Goal: Contribute content

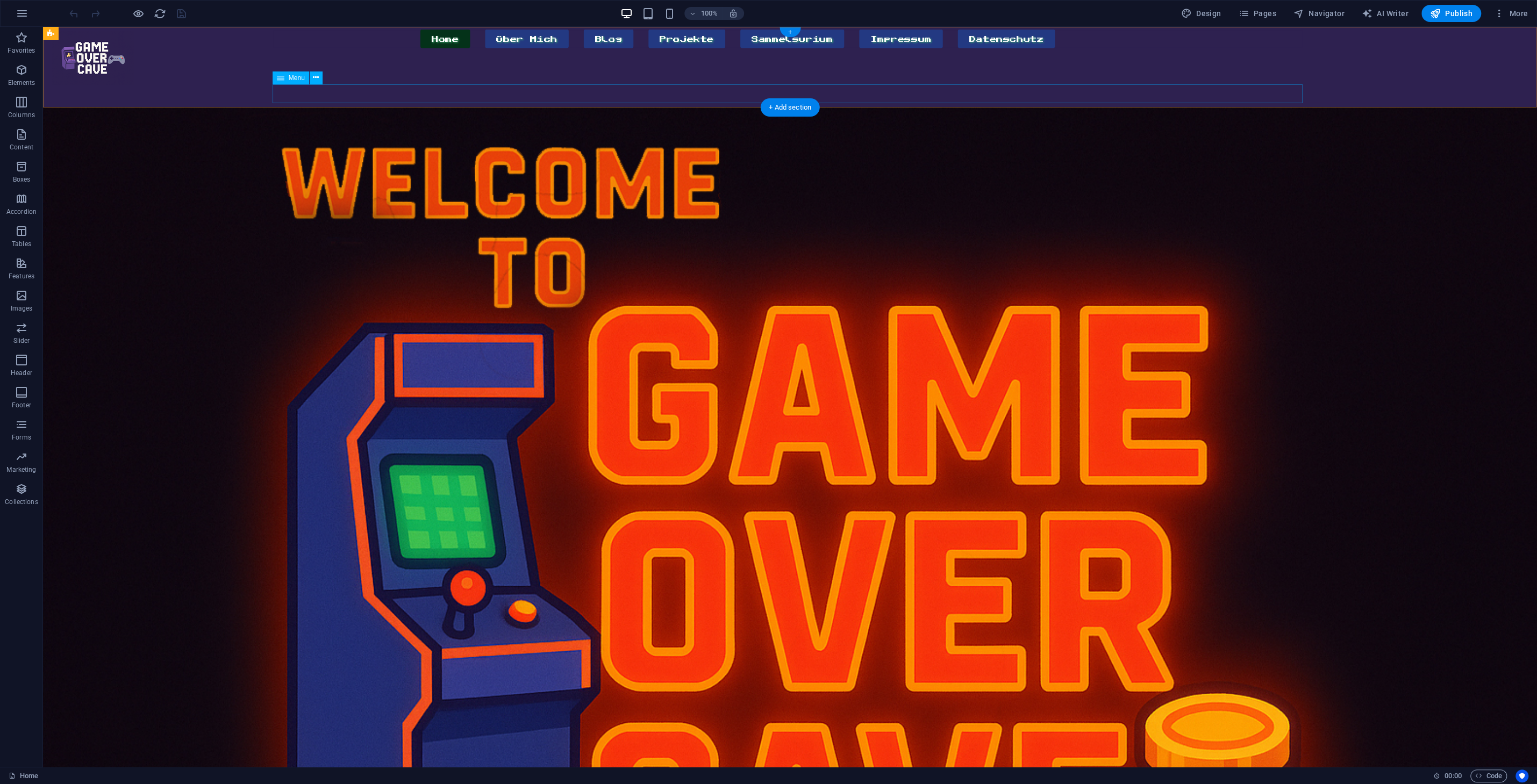
click at [946, 48] on nav "Home Über Mich Blog Projekte Sammelsurium Impressum Datenschutz" at bounding box center [787, 39] width 1030 height 19
select select
select select "primary"
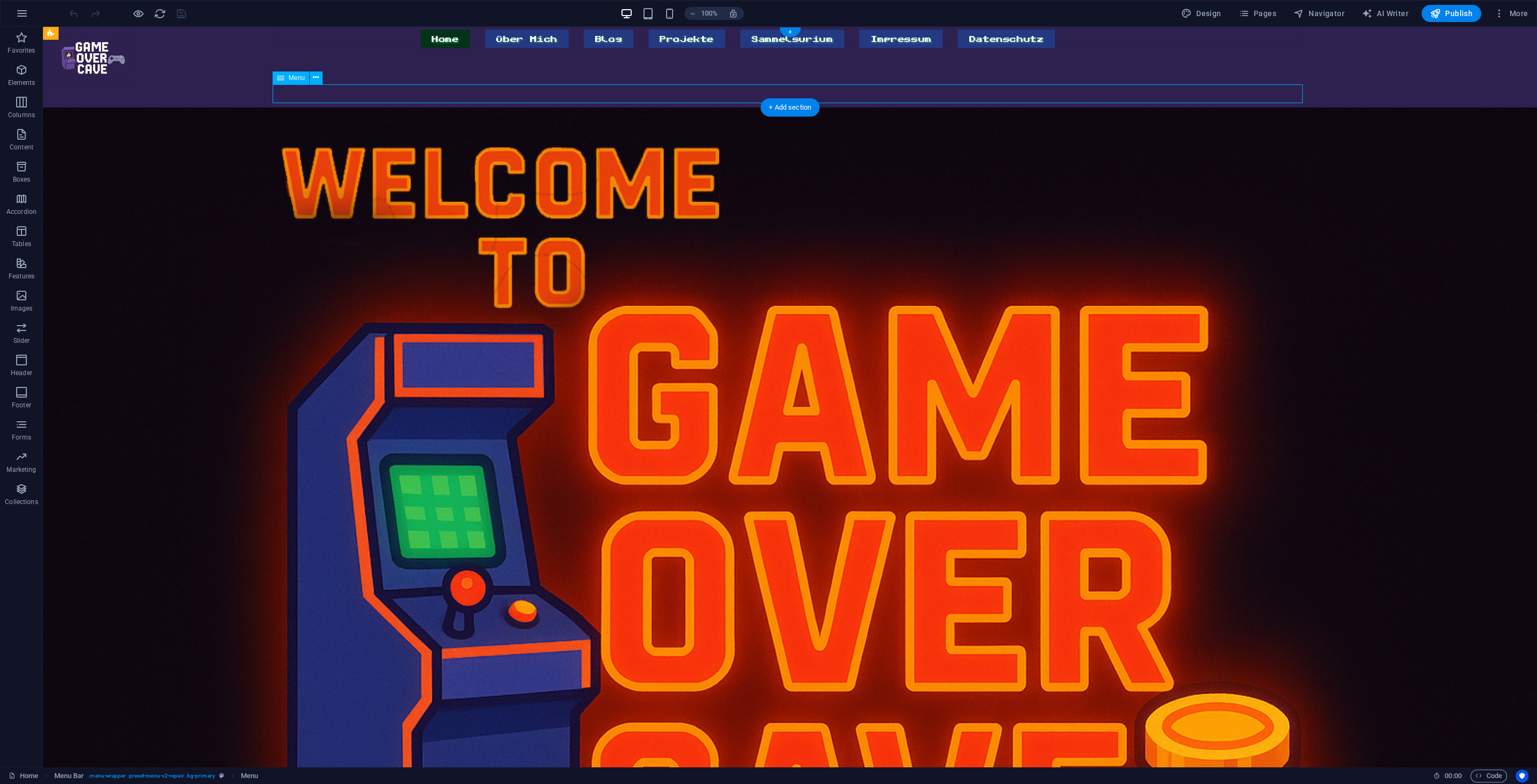
select select "1"
select select
select select "secondary"
select select "3"
select select
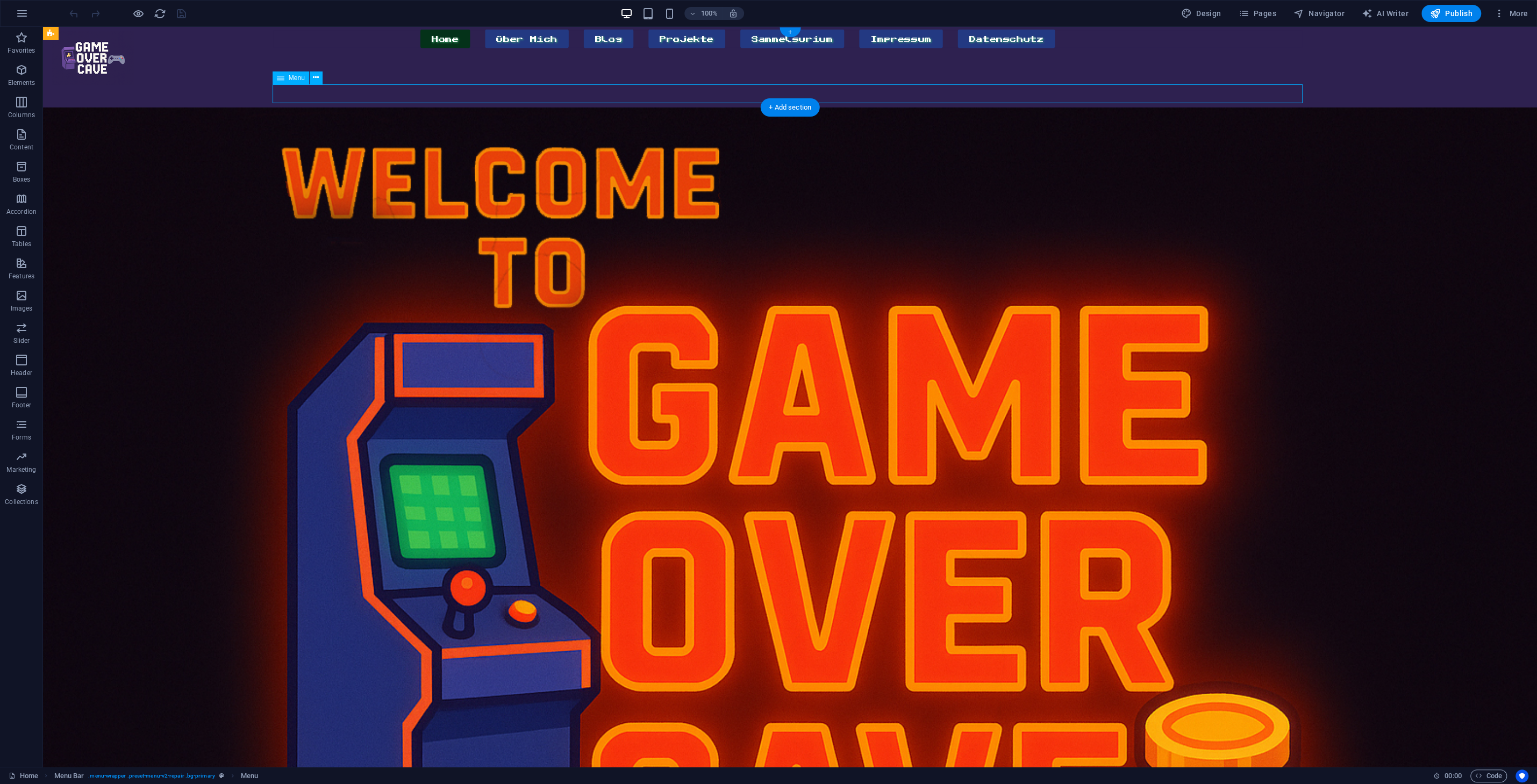
select select "secondary"
select select "2"
select select
select select "secondary"
select select "4"
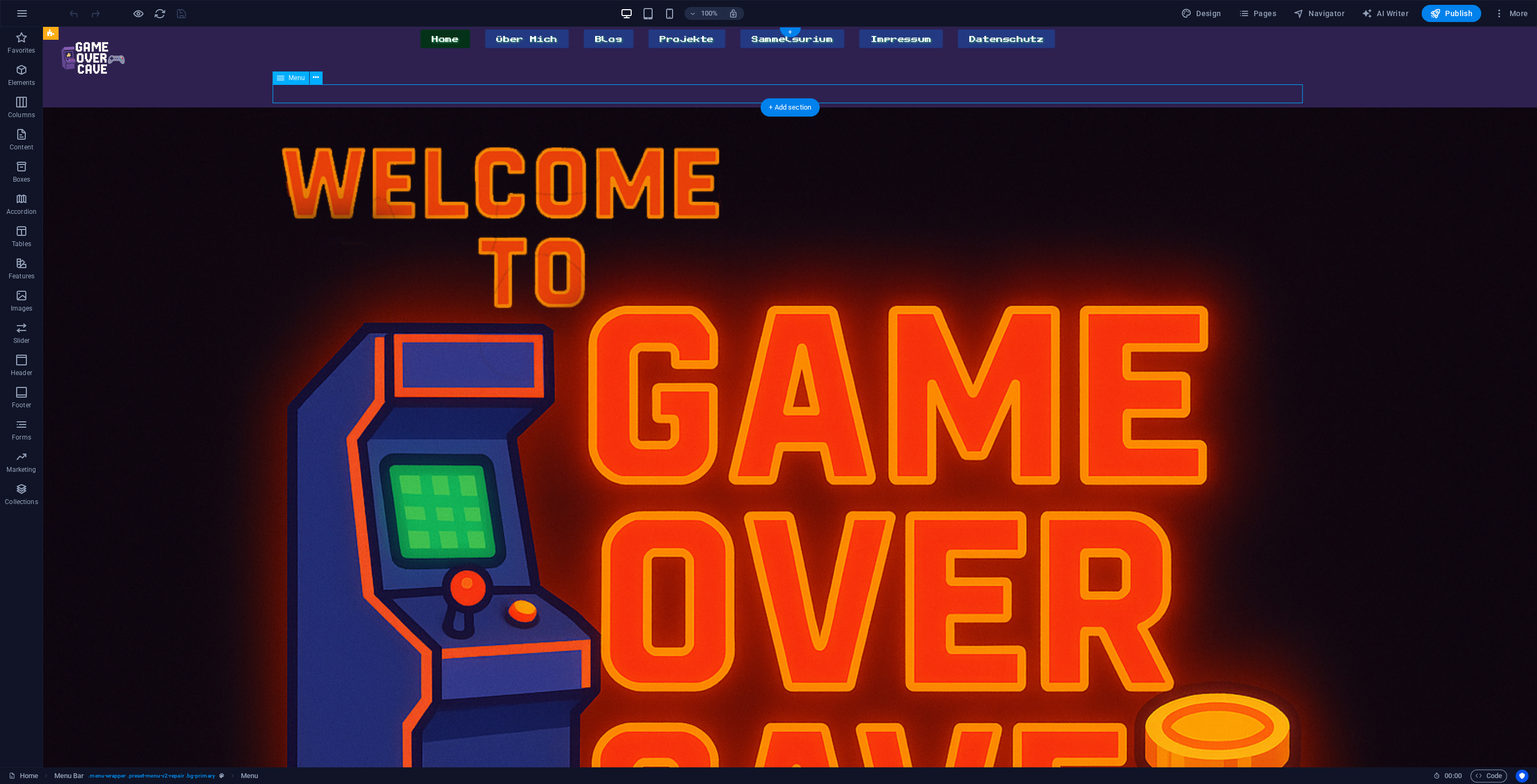
select select
select select "secondary"
select select "5"
select select
select select "secondary"
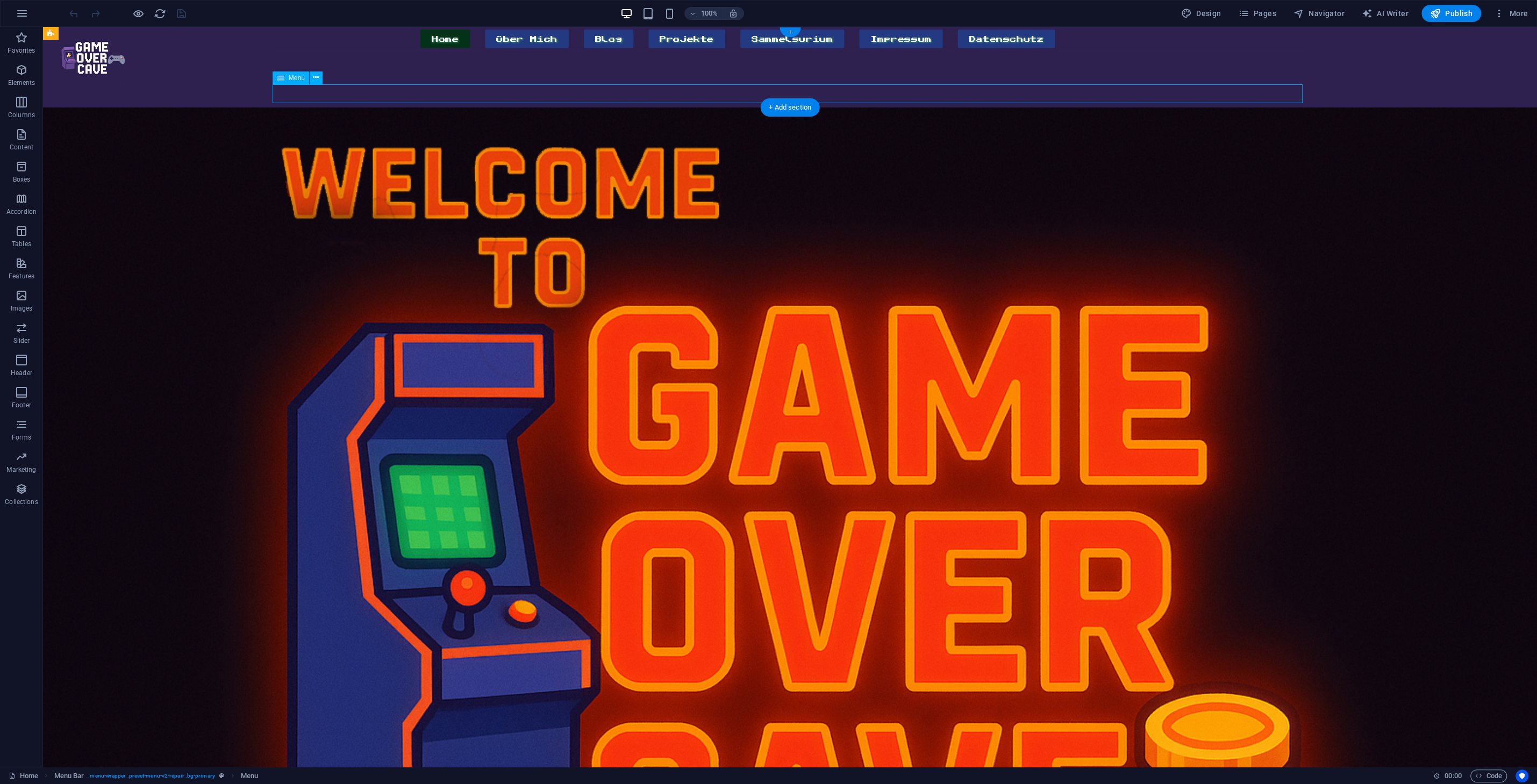
select select "6"
select select
select select "secondary"
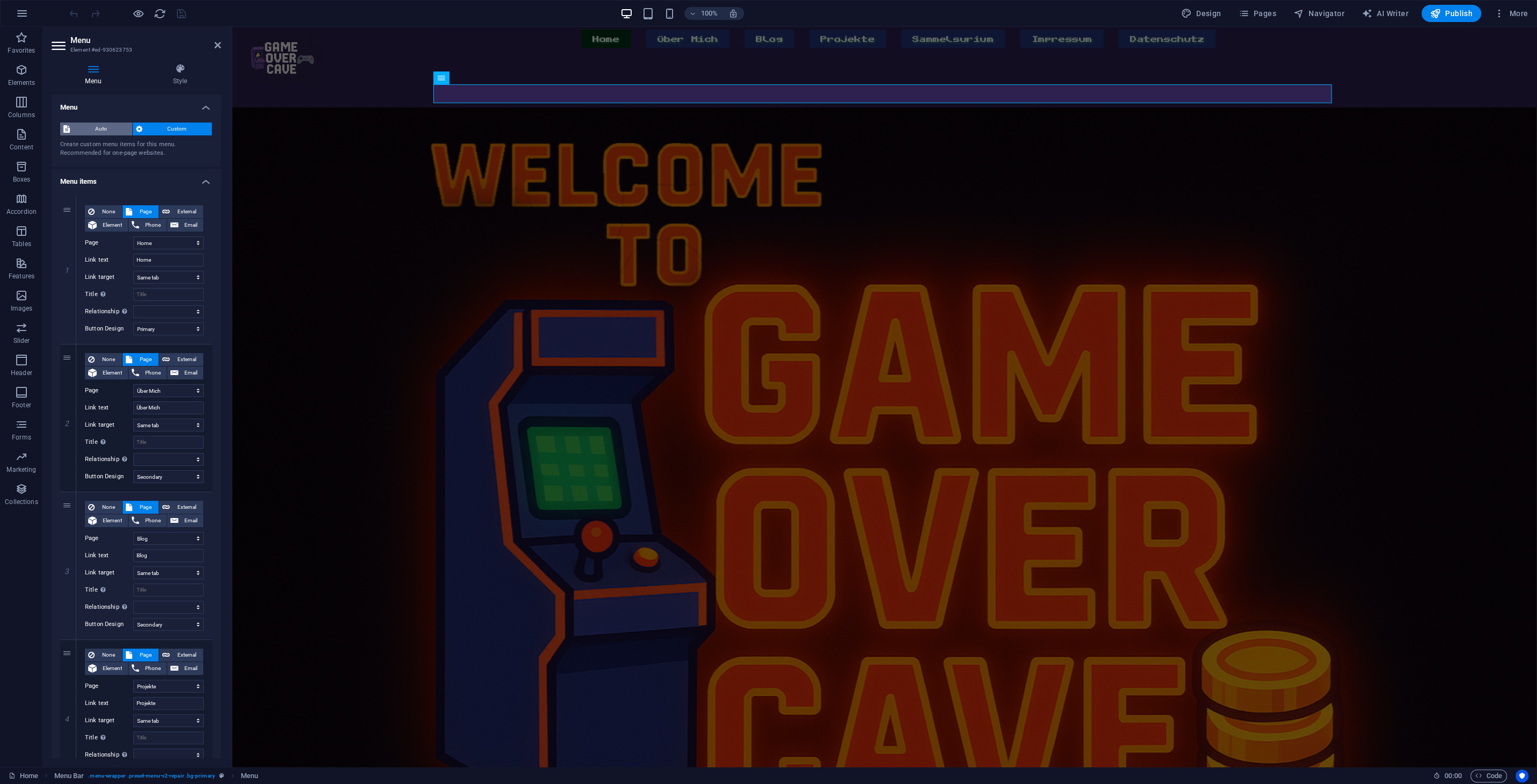
click at [108, 124] on span "Auto" at bounding box center [101, 128] width 56 height 13
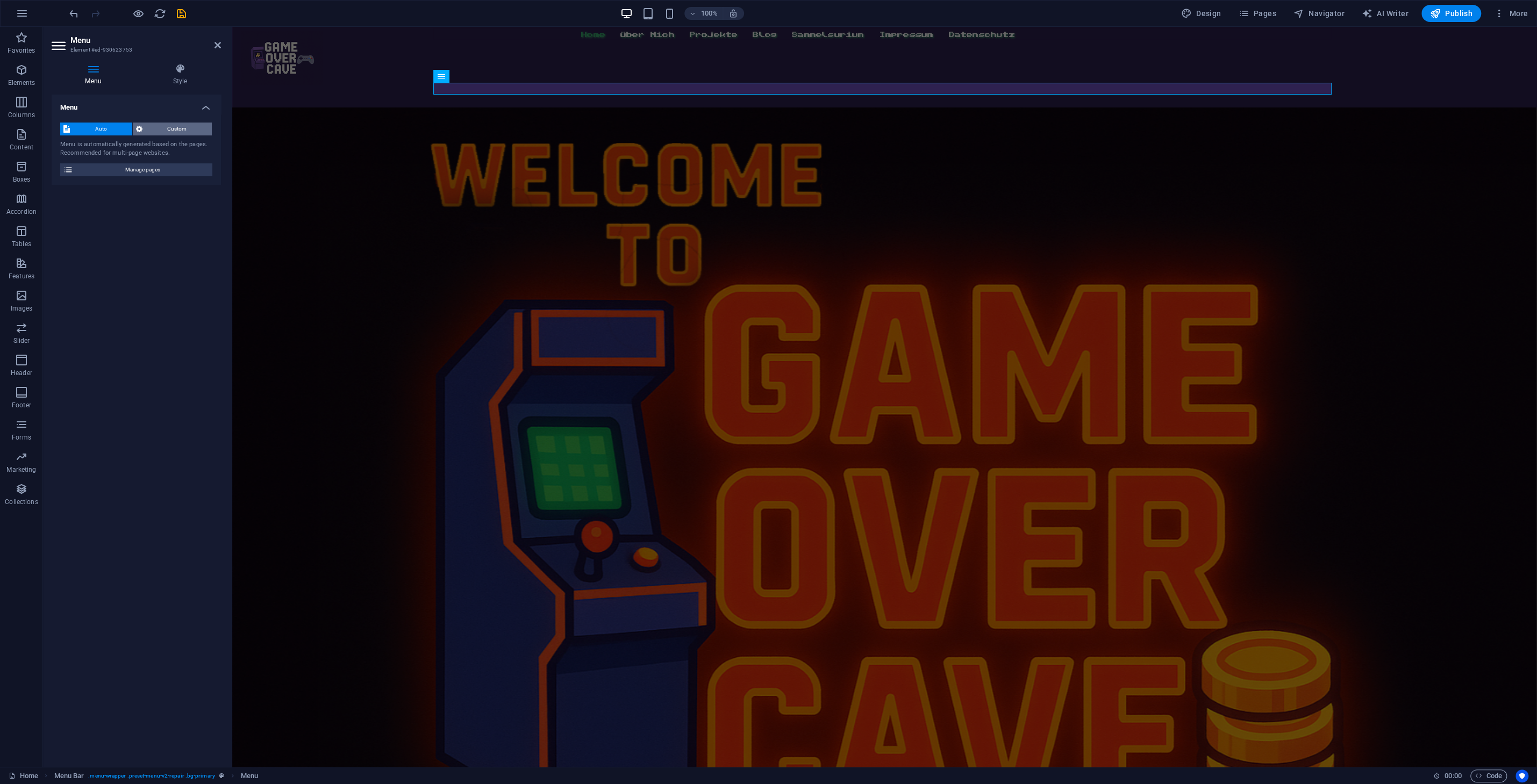
click at [164, 133] on span "Custom" at bounding box center [177, 128] width 64 height 13
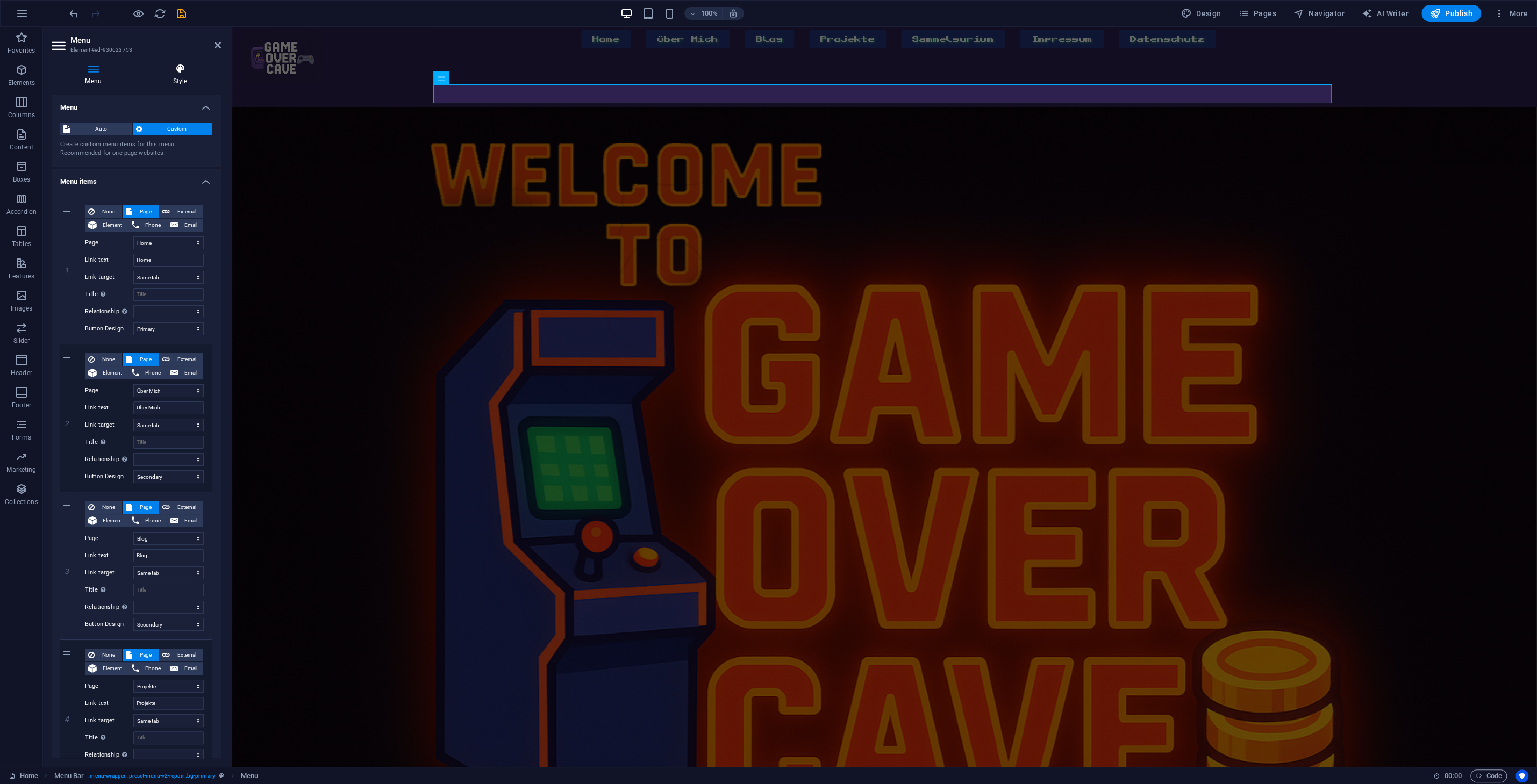
click at [175, 75] on h4 "Style" at bounding box center [181, 75] width 82 height 23
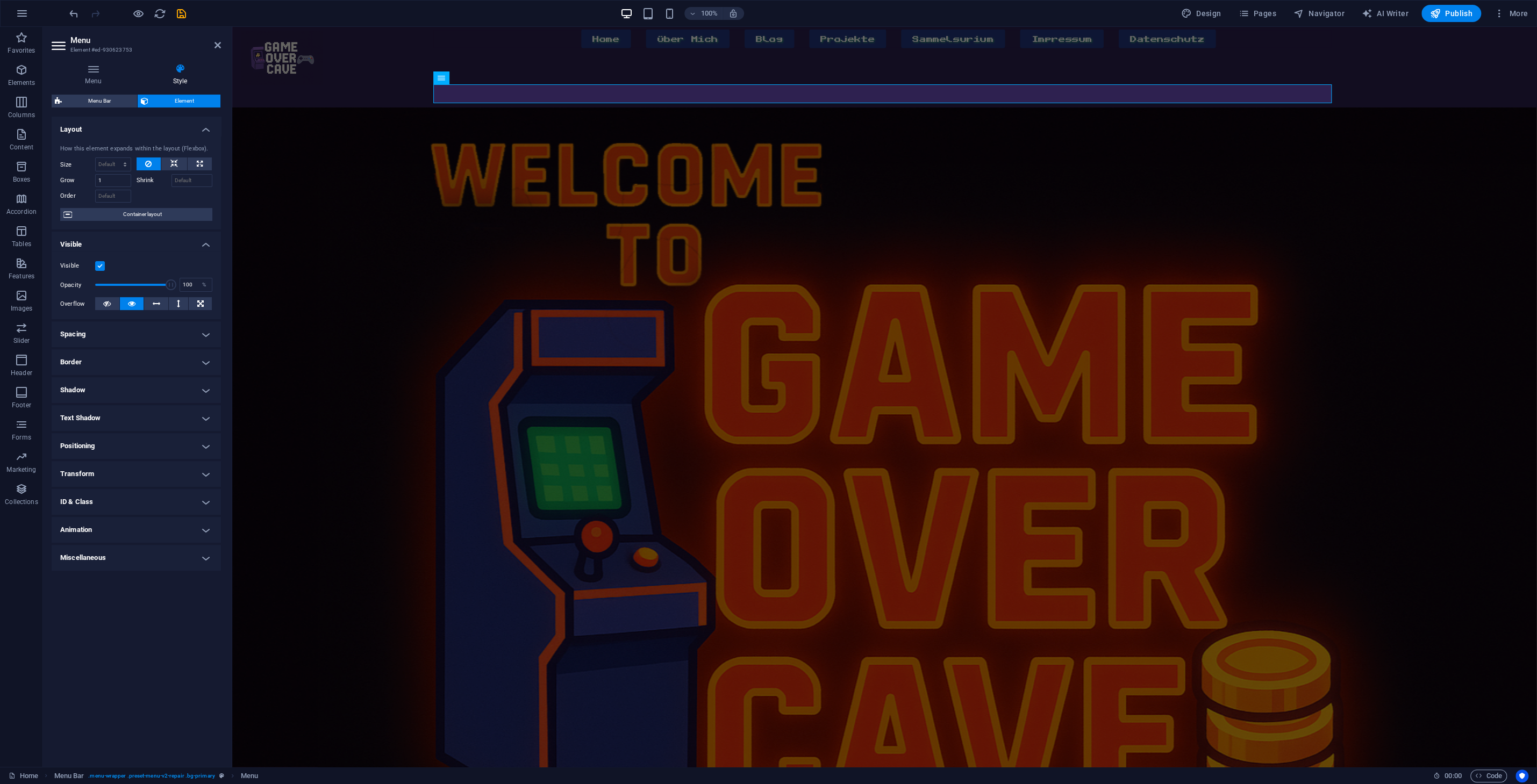
click at [117, 332] on h4 "Spacing" at bounding box center [136, 334] width 169 height 26
click at [120, 494] on h4 "Positioning" at bounding box center [136, 489] width 169 height 26
click at [100, 509] on span "Static" at bounding box center [97, 510] width 13 height 13
click at [75, 513] on span "Default" at bounding box center [72, 510] width 17 height 13
click at [154, 514] on span "Absolute" at bounding box center [151, 510] width 22 height 13
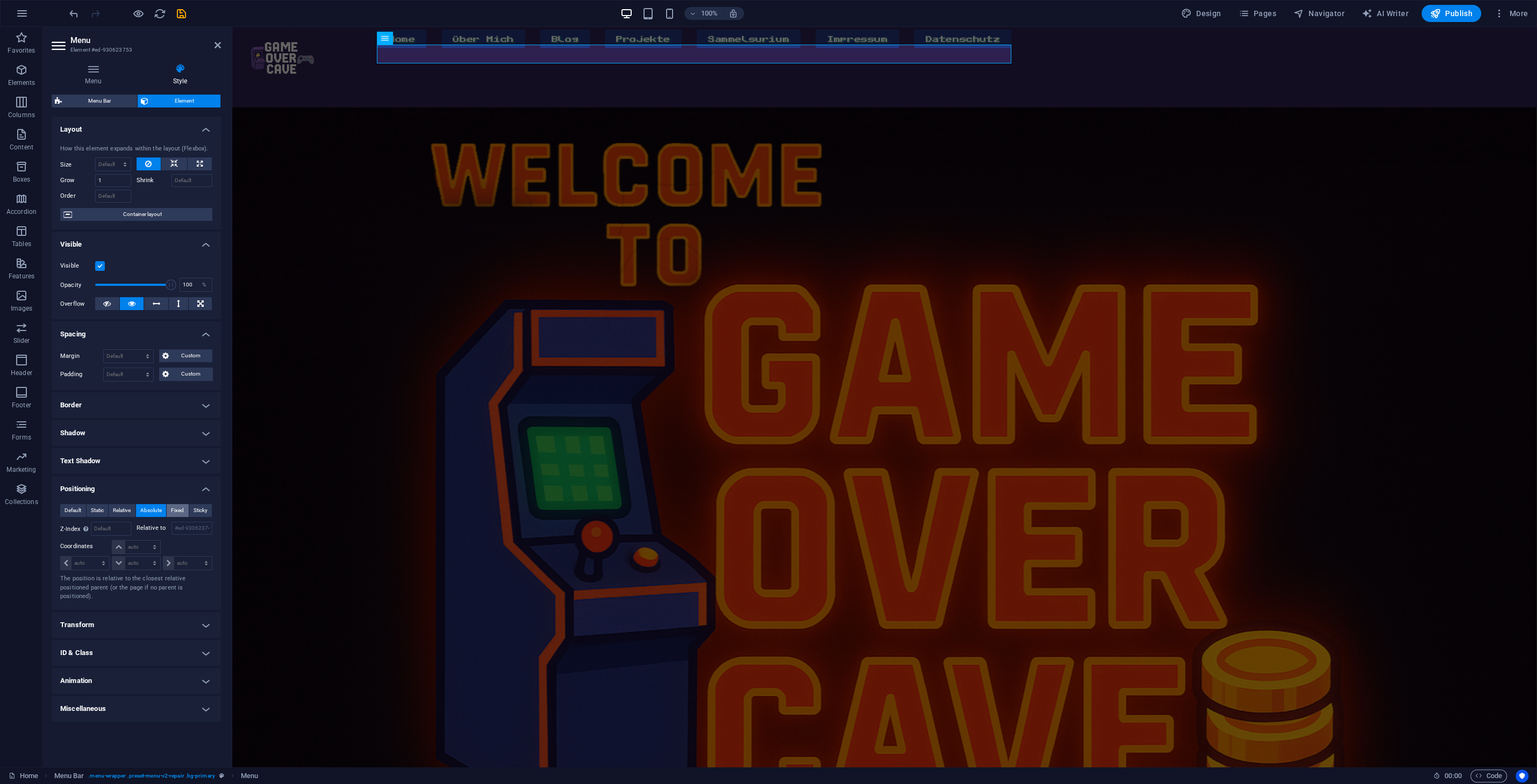
click at [181, 513] on span "Fixed" at bounding box center [177, 510] width 13 height 13
click at [198, 513] on span "Sticky" at bounding box center [201, 510] width 14 height 13
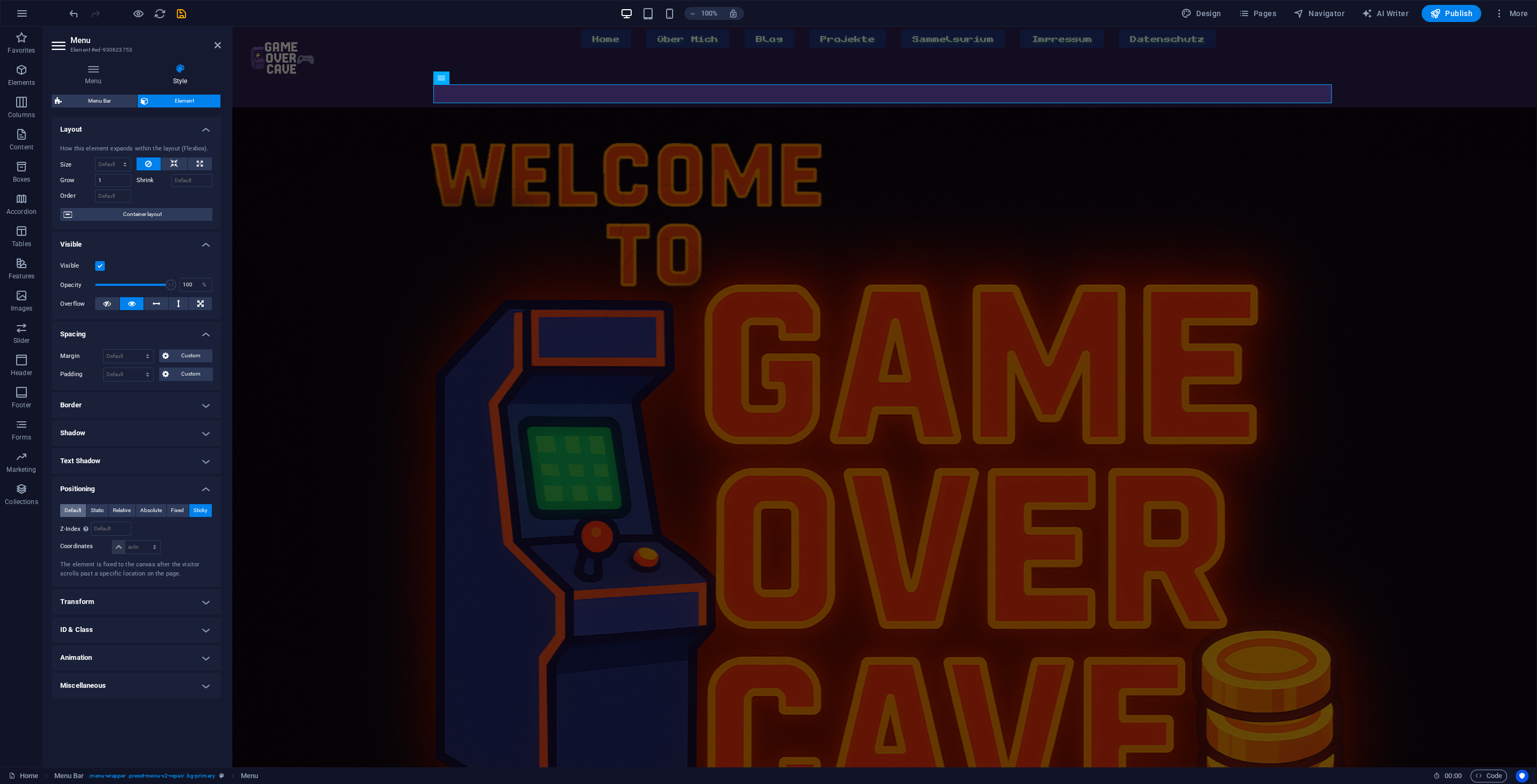
click at [68, 514] on span "Default" at bounding box center [72, 510] width 17 height 13
click at [104, 514] on span "Static" at bounding box center [97, 510] width 13 height 13
click at [72, 511] on span "Default" at bounding box center [72, 510] width 17 height 13
click at [113, 513] on span "Relative" at bounding box center [121, 510] width 17 height 13
click at [163, 556] on select "auto px rem % em" at bounding box center [187, 562] width 48 height 13
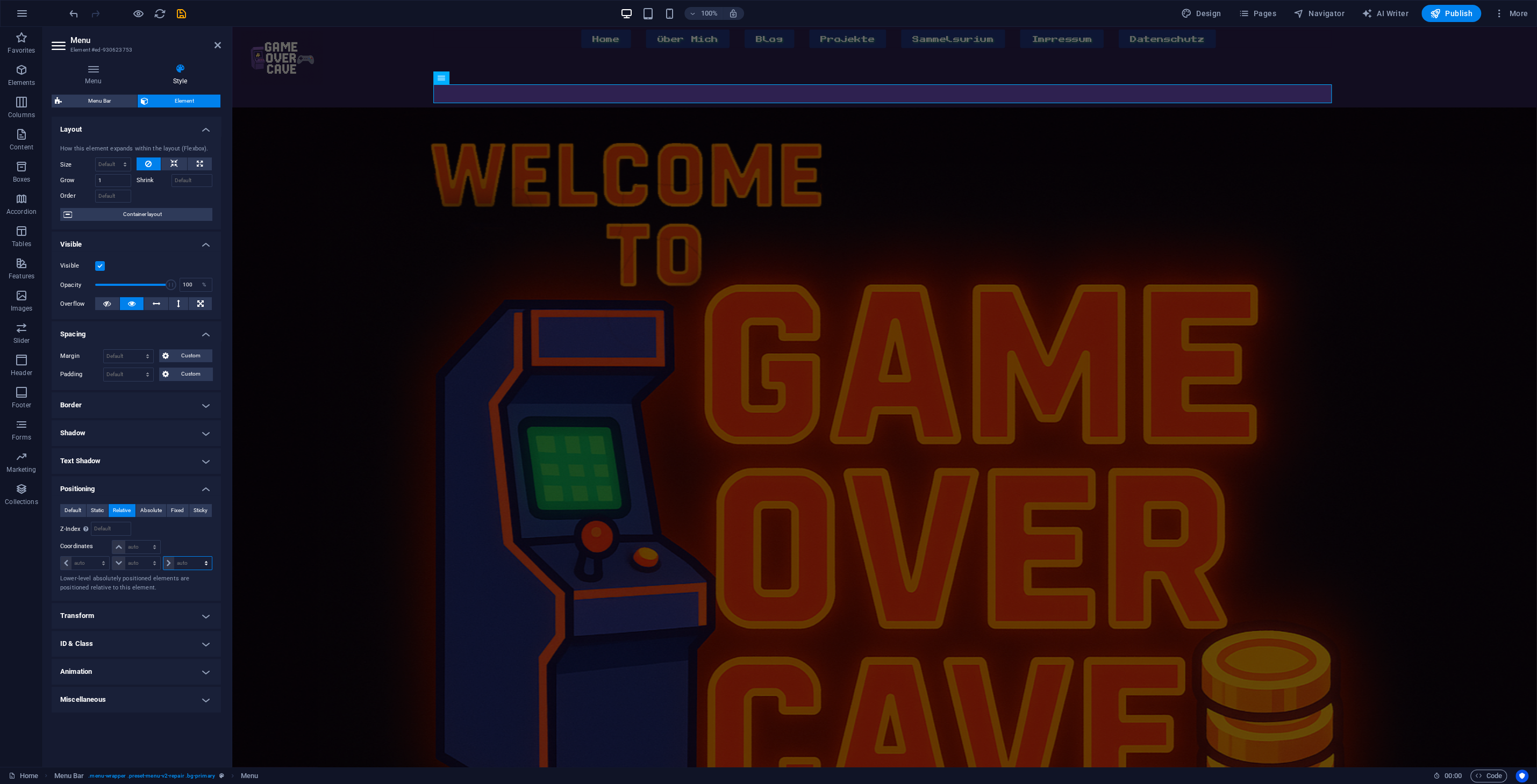
select select "%"
click option "%" at bounding box center [0, 0] width 0 height 0
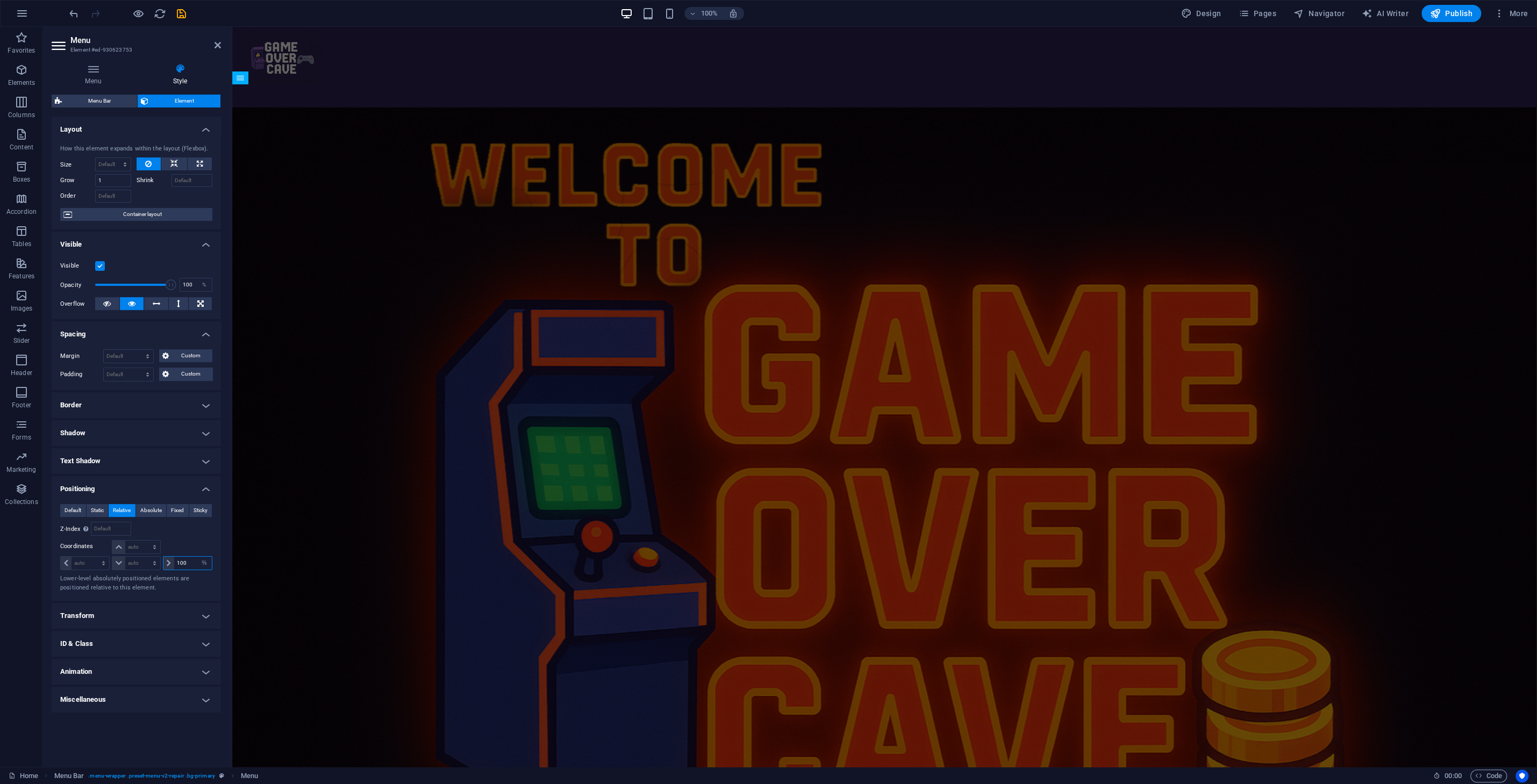
click at [194, 565] on input "100" at bounding box center [193, 562] width 38 height 13
type input "1"
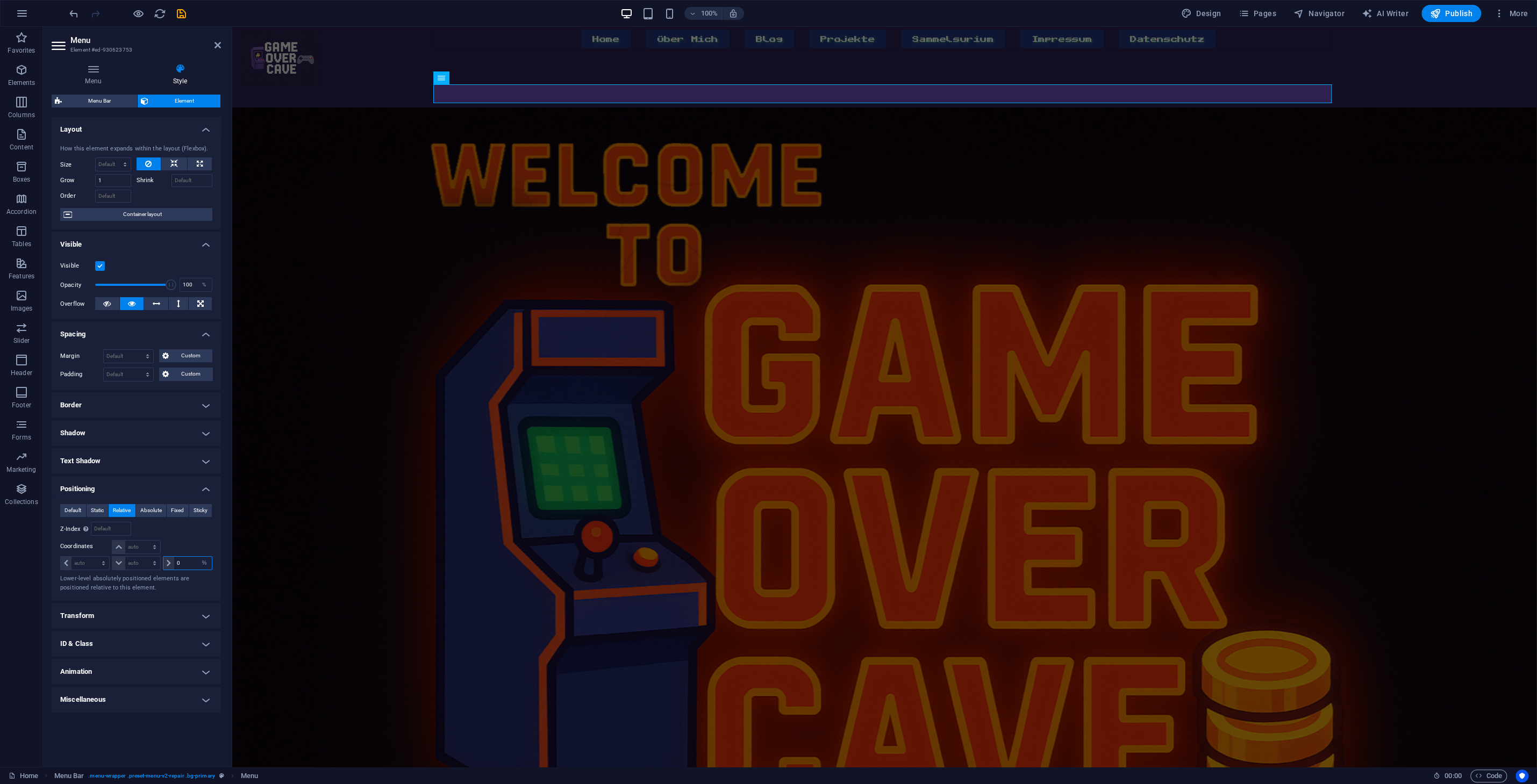
click at [184, 565] on input "0" at bounding box center [193, 562] width 38 height 13
type input "0"
click at [166, 569] on span at bounding box center [168, 562] width 10 height 13
click at [197, 556] on select "auto px rem % em" at bounding box center [204, 562] width 15 height 13
select select "px"
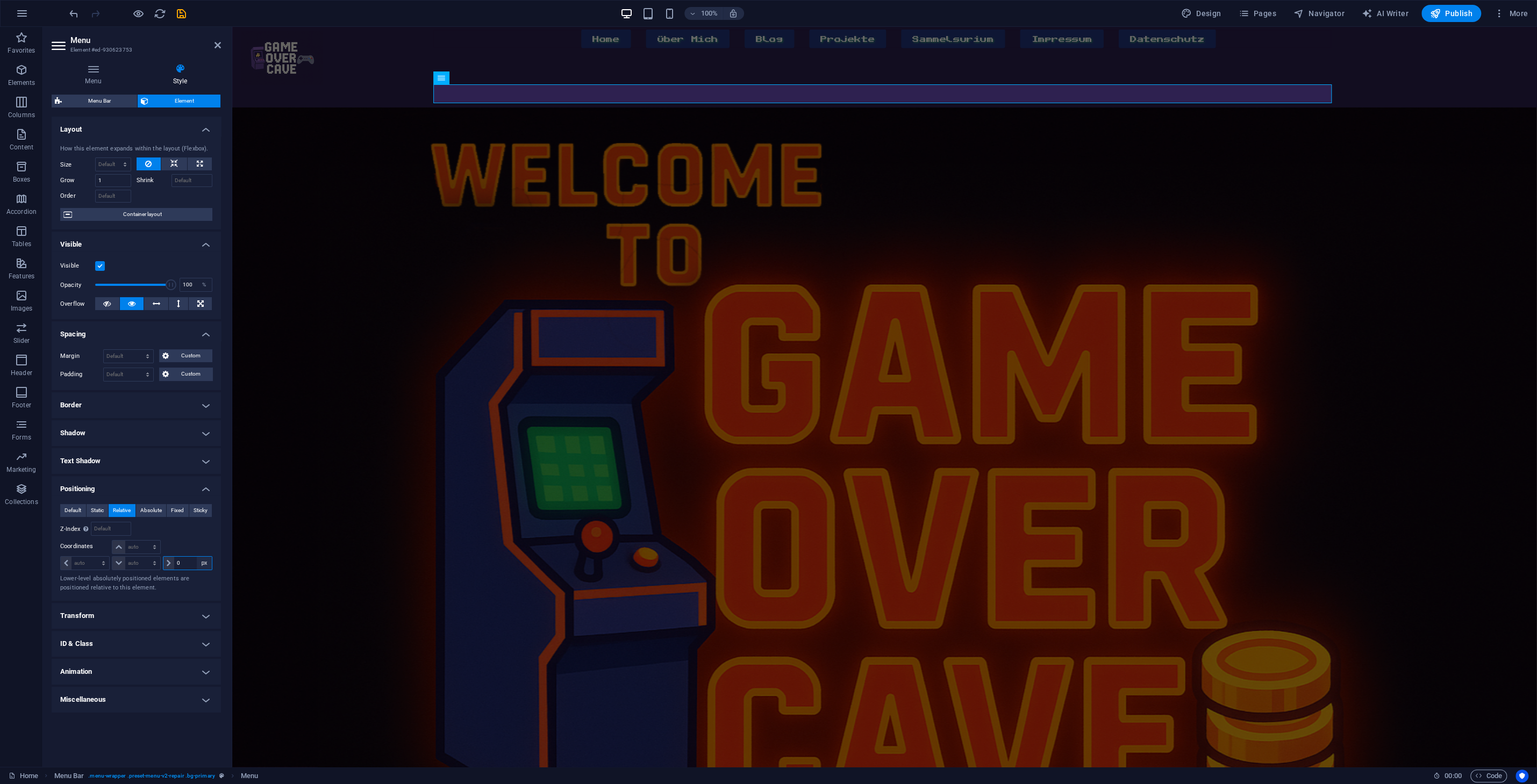
click option "px" at bounding box center [0, 0] width 0 height 0
type input "0"
click at [189, 563] on input "0" at bounding box center [193, 562] width 38 height 13
click at [191, 568] on input "-50" at bounding box center [193, 562] width 38 height 13
type input "-5"
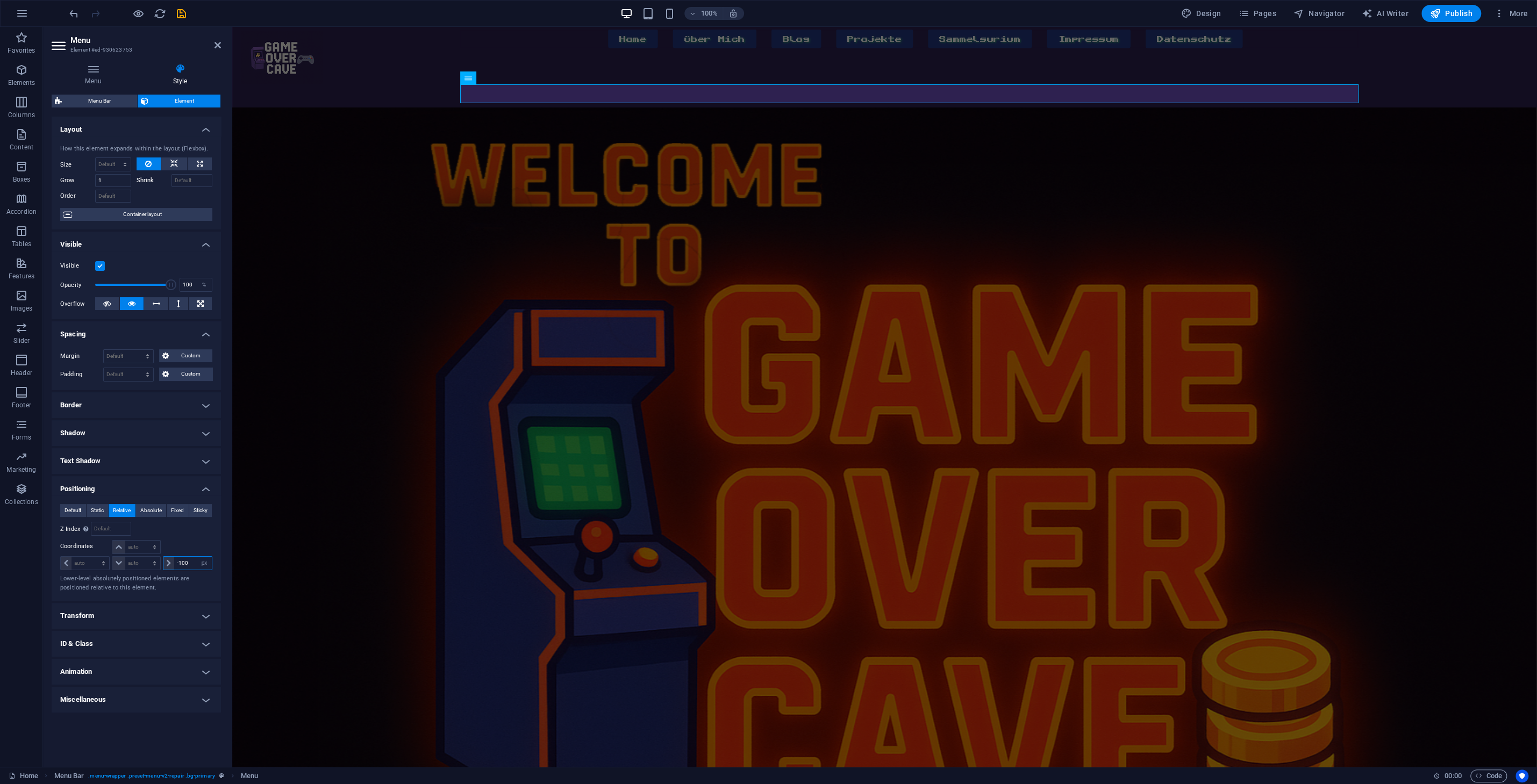
type input "-100"
click at [1040, 177] on figure at bounding box center [885, 551] width 1305 height 889
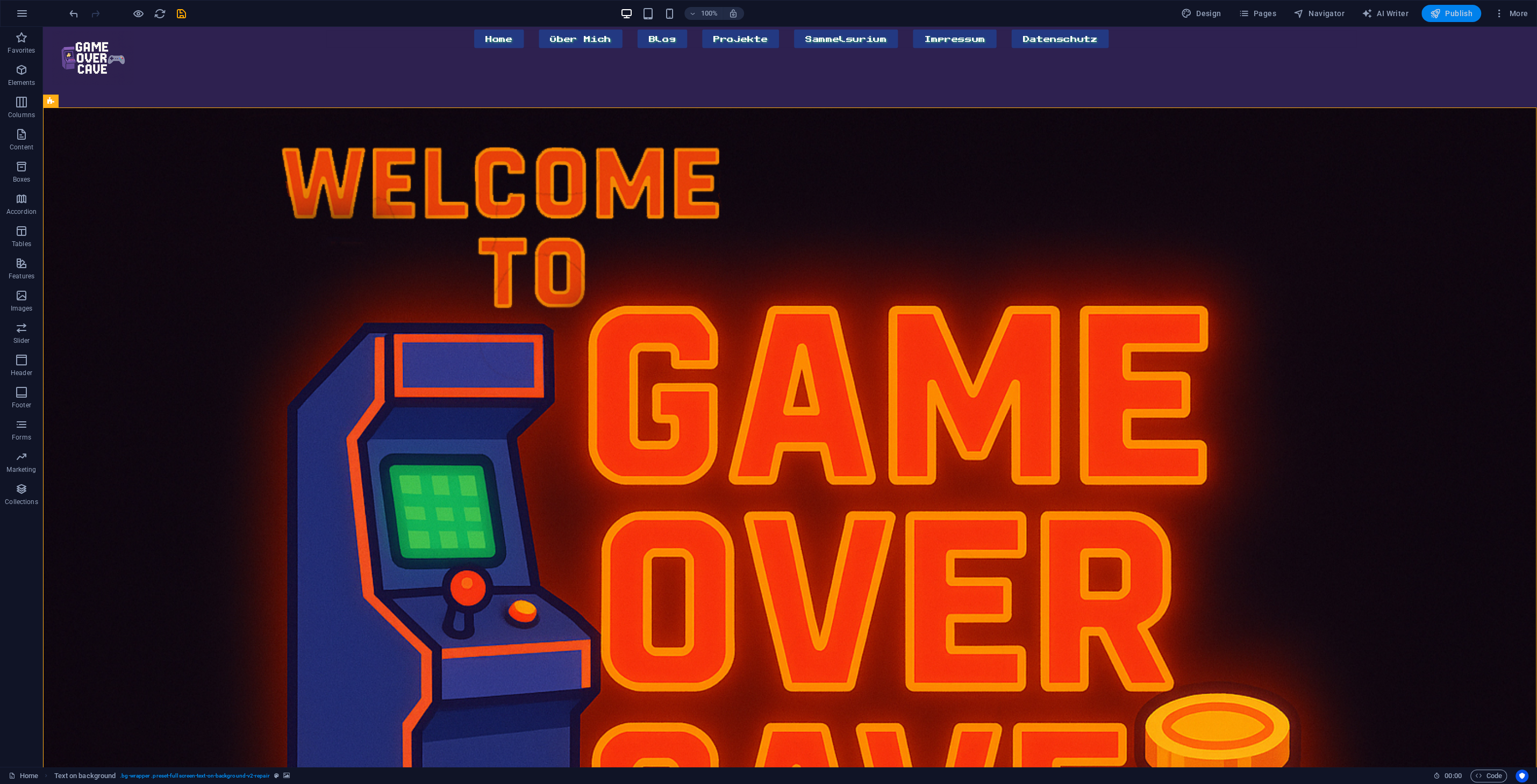
click at [1461, 11] on span "Publish" at bounding box center [1451, 13] width 43 height 10
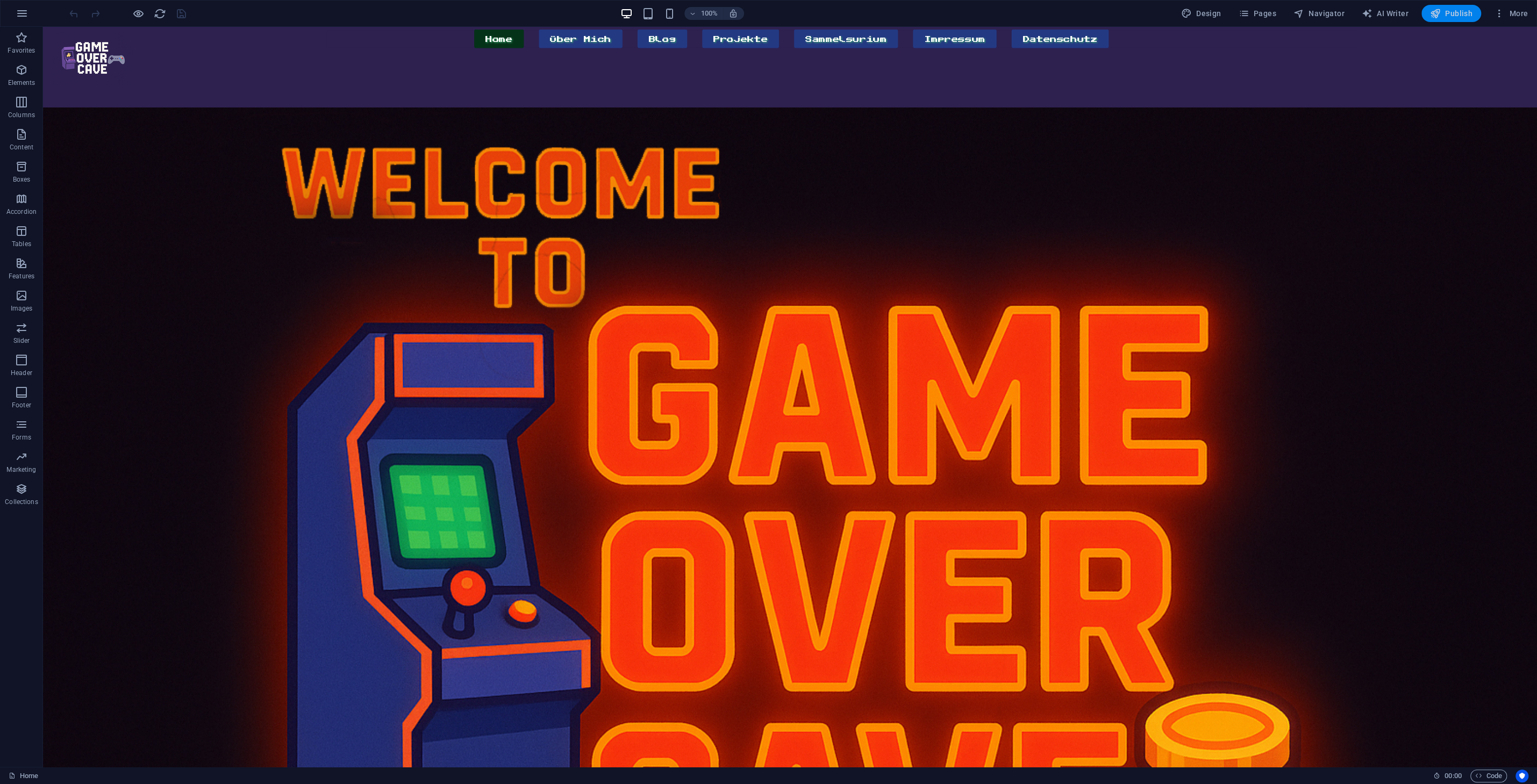
click at [1440, 17] on icon "button" at bounding box center [1435, 13] width 10 height 10
click at [1461, 14] on span "Publish" at bounding box center [1451, 13] width 43 height 10
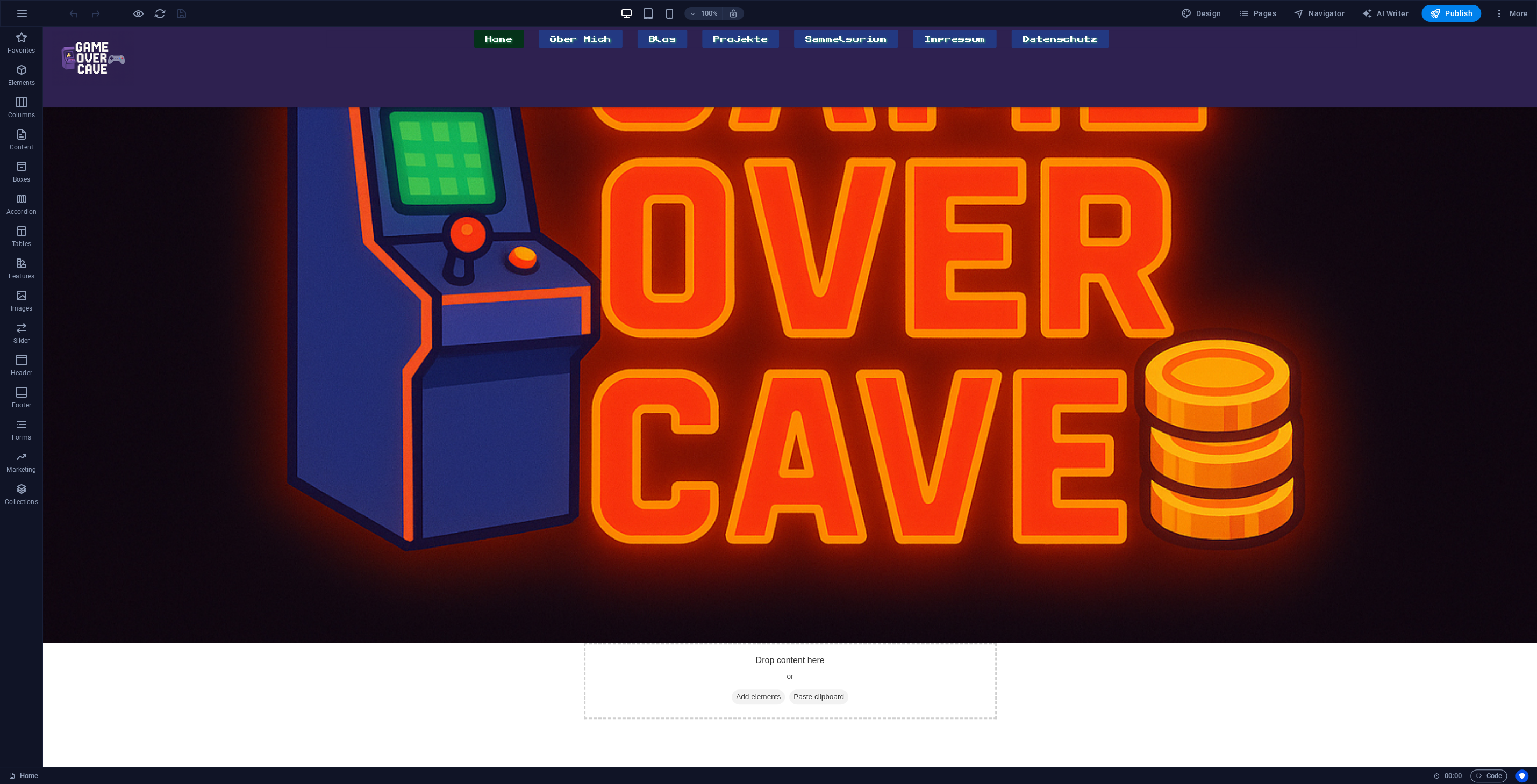
scroll to position [551, 0]
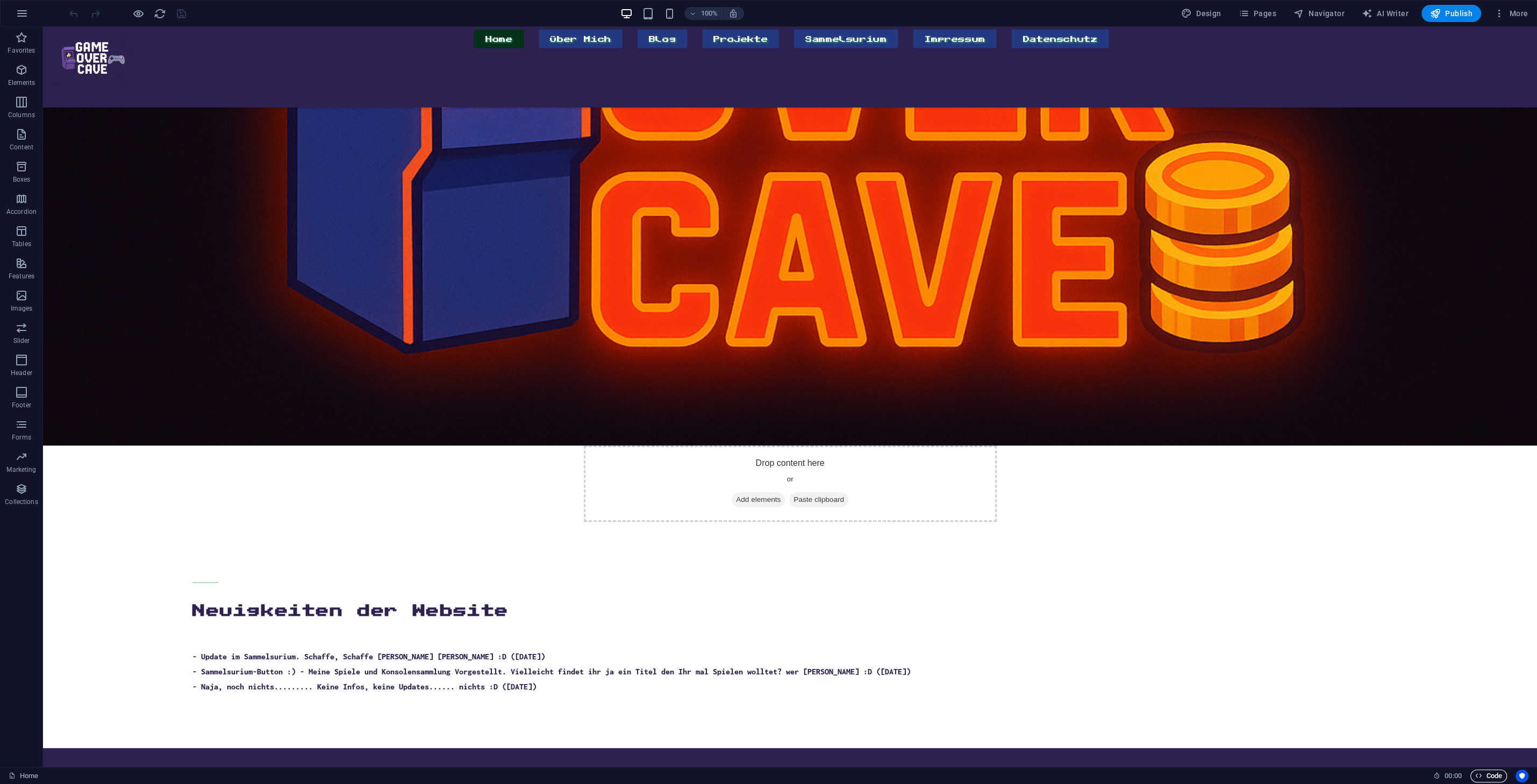
click at [1482, 775] on span "Code" at bounding box center [1488, 775] width 27 height 13
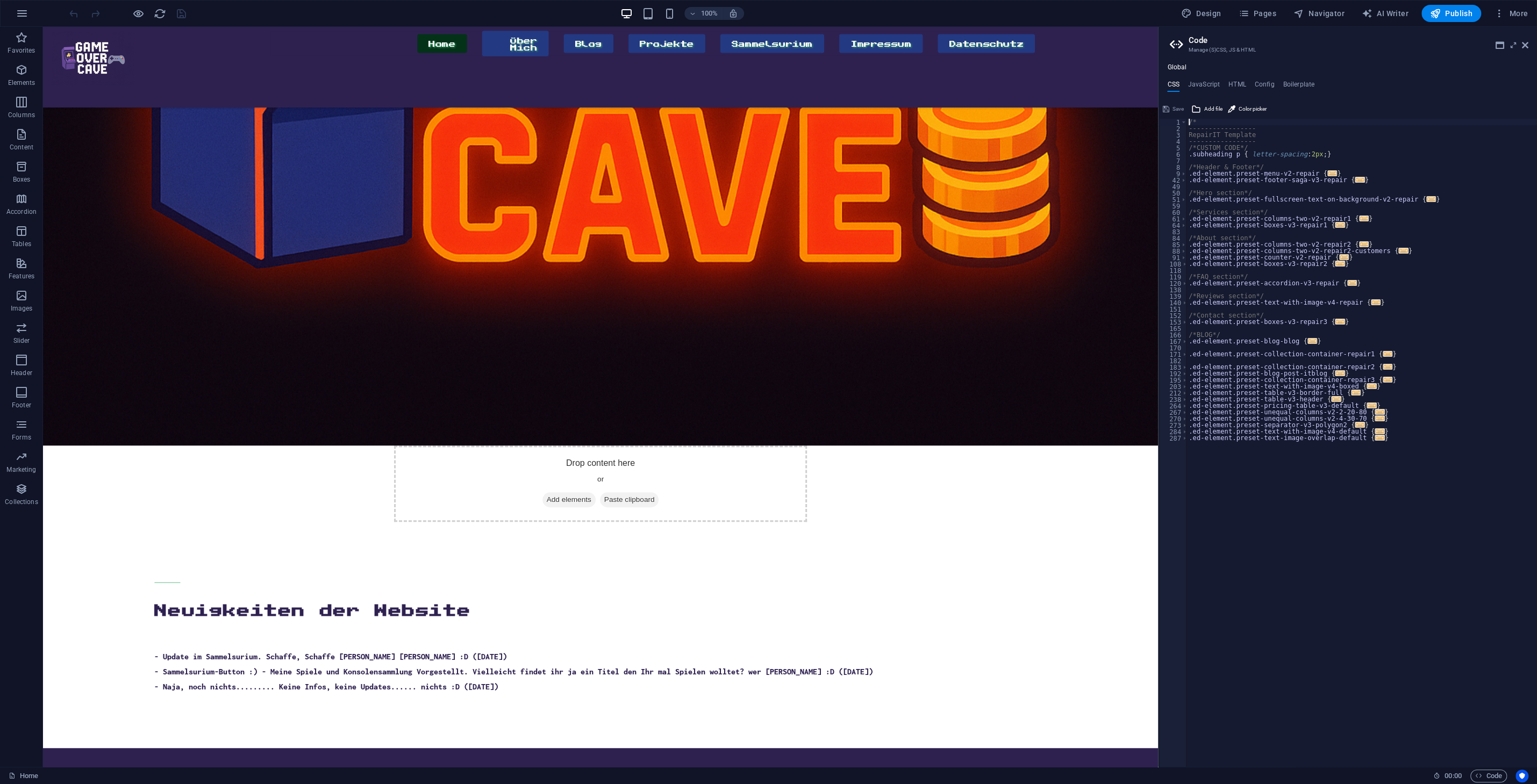
click at [1245, 233] on div "/* ----------------- RepairIT Template ----------------- /*CUSTOM CODE*/ .subhe…" at bounding box center [1362, 449] width 351 height 662
click at [1379, 482] on div "/* ----------------- RepairIT Template ----------------- /*CUSTOM CODE*/ .subhe…" at bounding box center [1362, 449] width 351 height 662
type textarea "@include text-image-overlap($background: $color-primary); }"
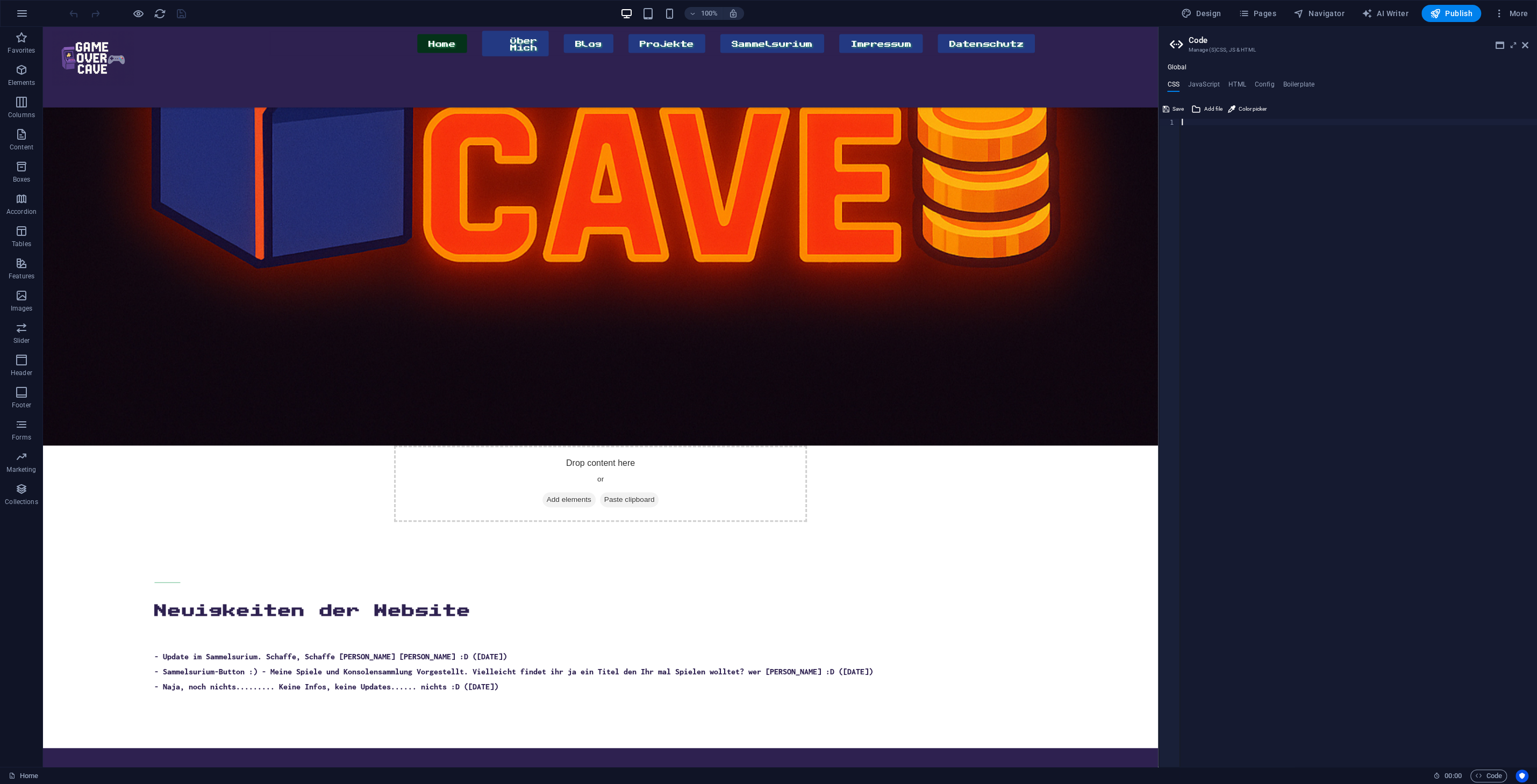
click at [940, 667] on div "- Sammelsurium-Button :) - Meine Spiele und Konsolensammlung Vorgestellt. Viell…" at bounding box center [600, 672] width 891 height 9
click at [1083, 502] on div "Home Über Mich Blog Projekte Sammelsurium Impressum Datenschutz Menu Drop conte…" at bounding box center [600, 241] width 1115 height 1531
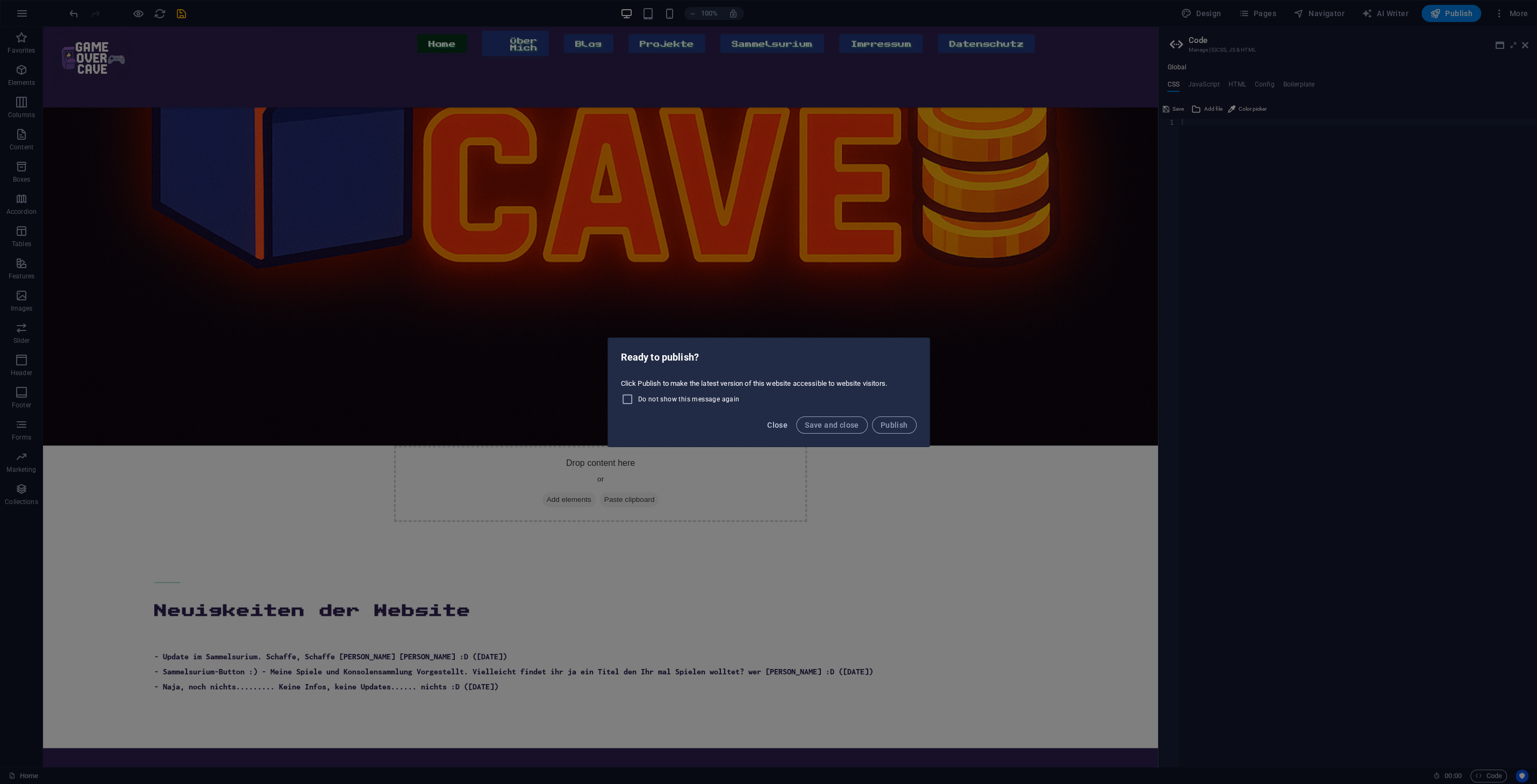
click at [764, 426] on button "Close" at bounding box center [776, 426] width 29 height 17
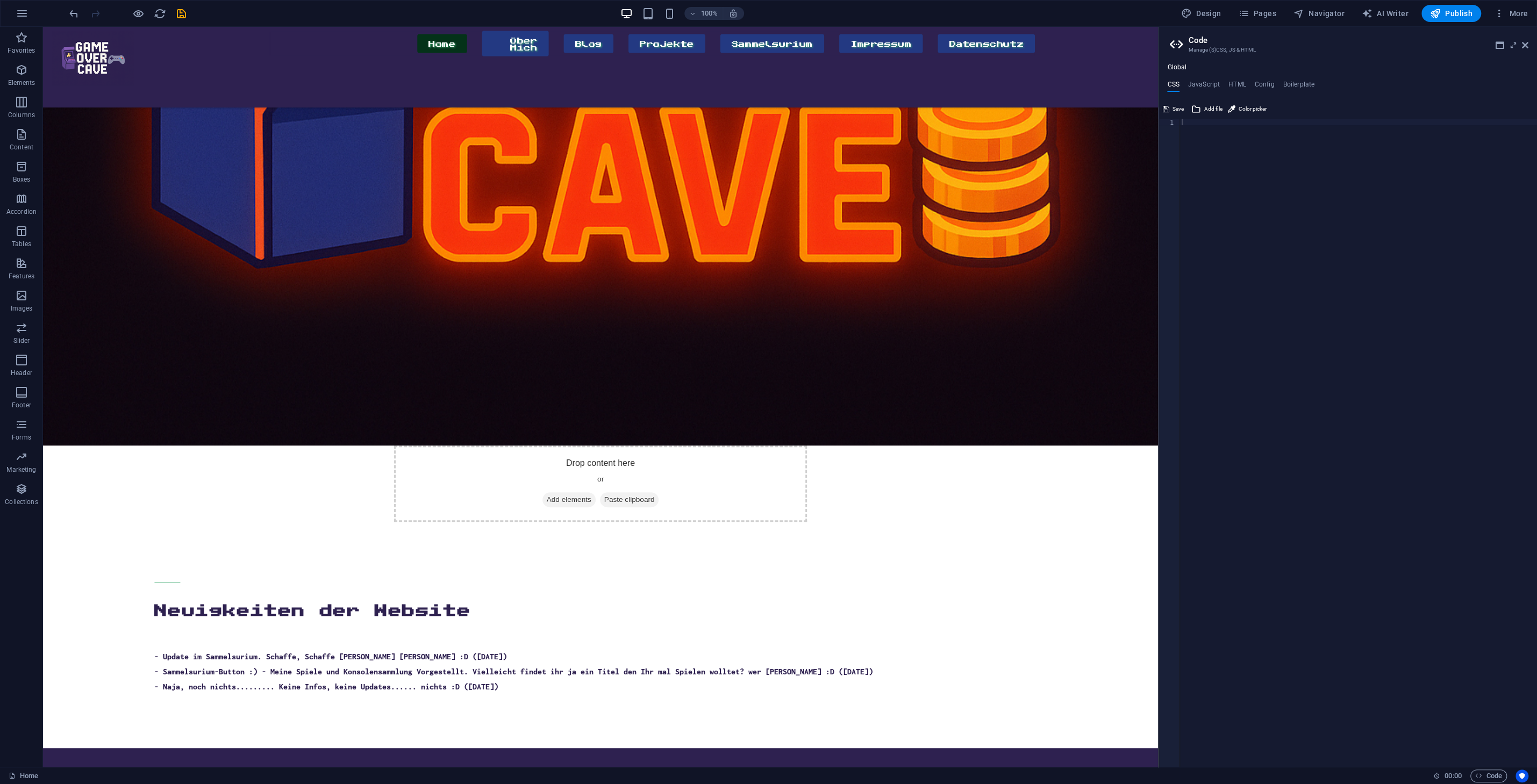
click at [1268, 309] on div at bounding box center [1358, 449] width 358 height 662
type textarea "@include text-image-overlap($background: $color-primary); }"
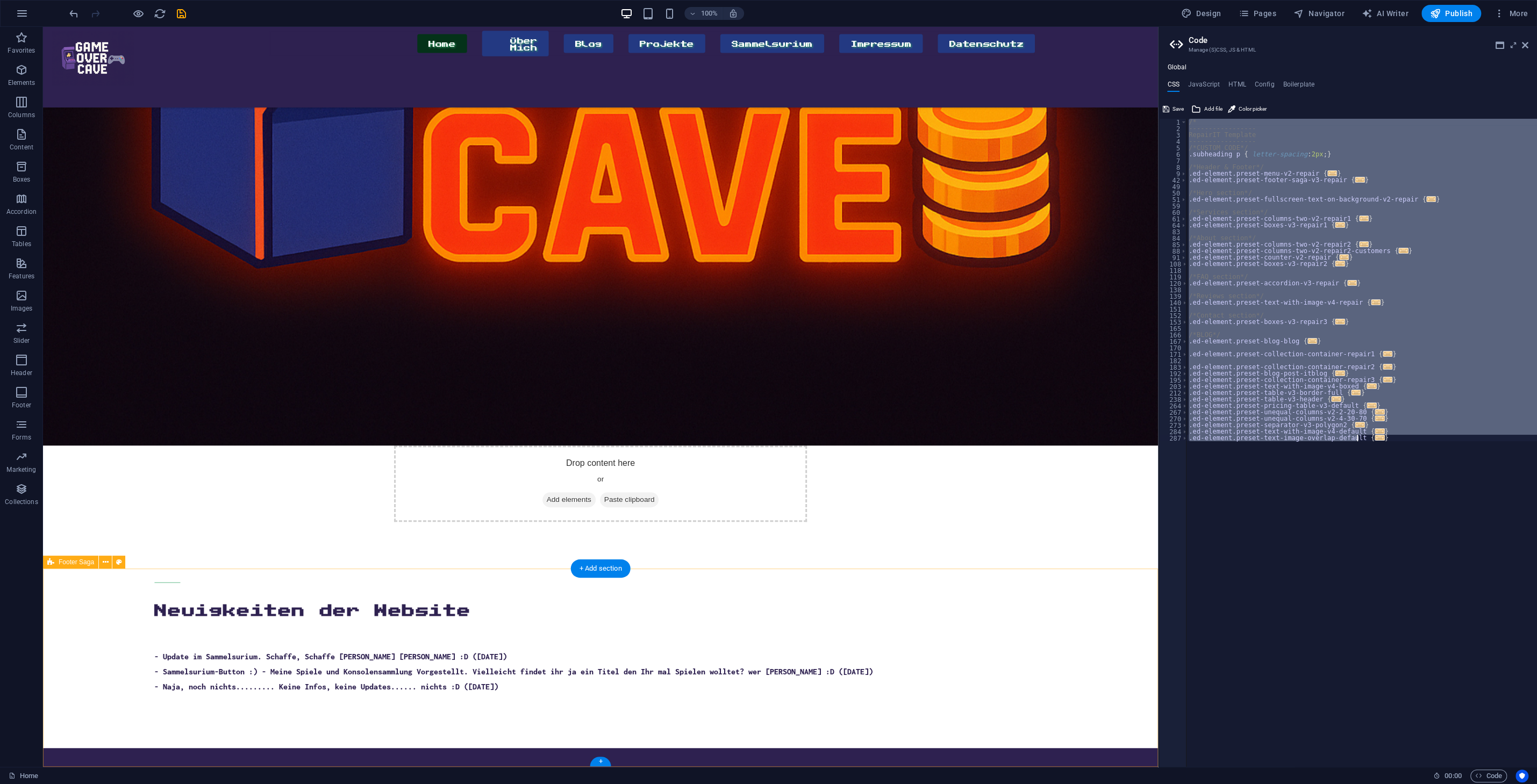
click at [1199, 85] on h4 "JavaScript" at bounding box center [1204, 86] width 31 height 12
type textarea "/* JS for preset "Menu V2" */"
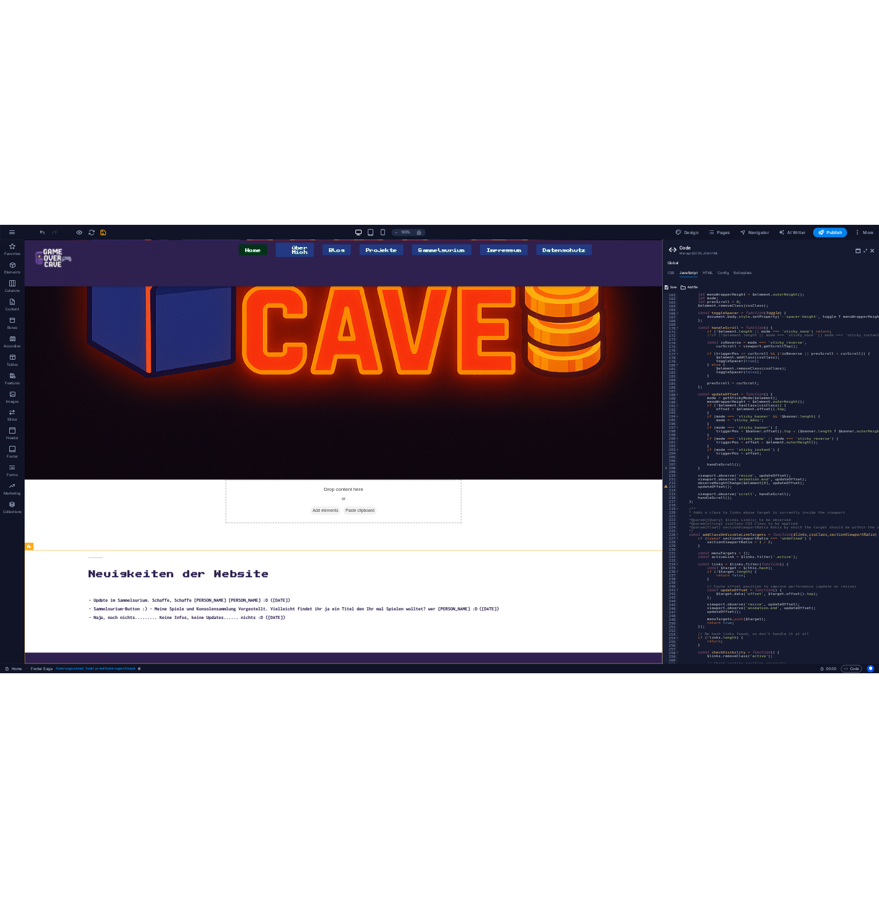
scroll to position [1701, 0]
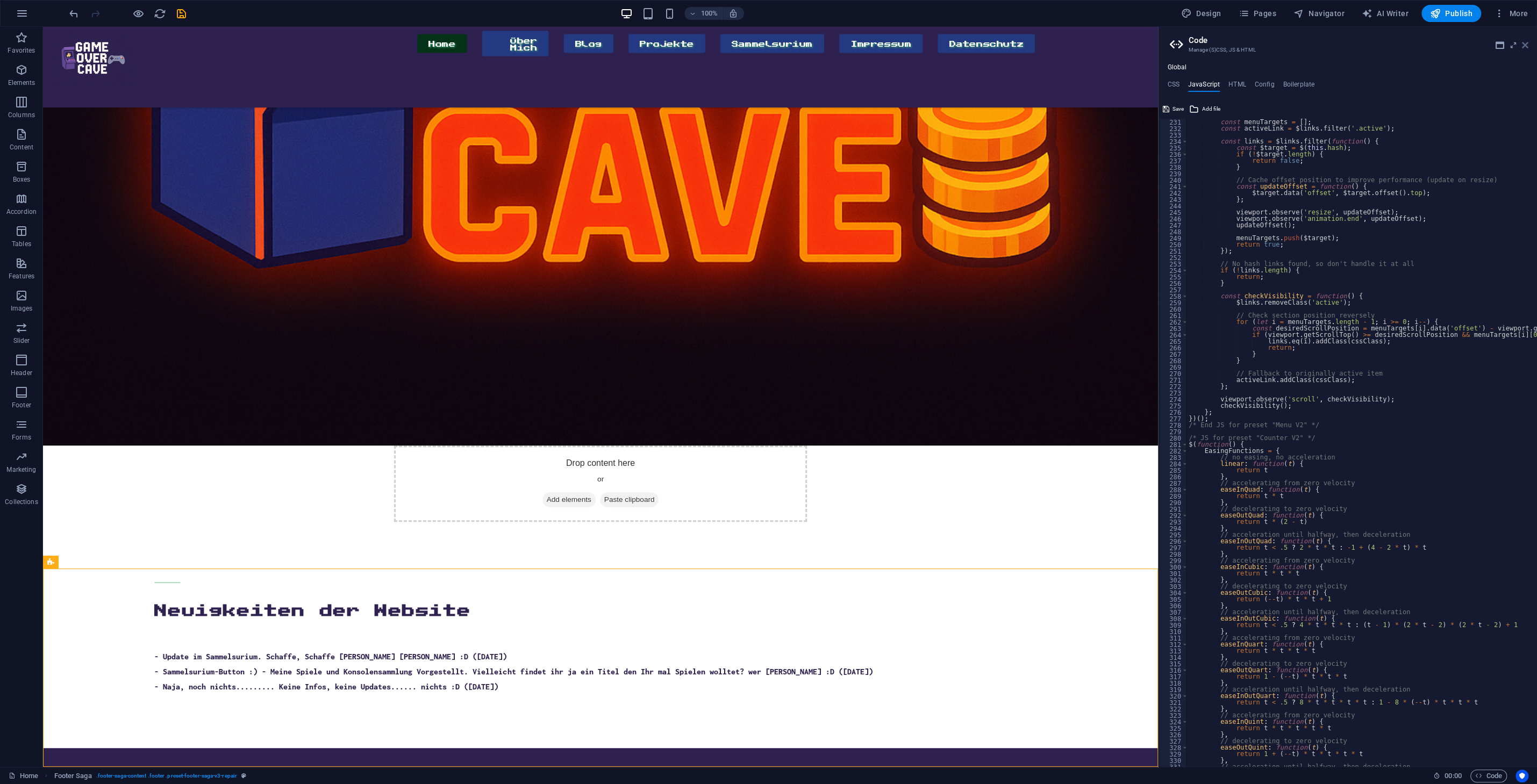
click at [1524, 48] on icon at bounding box center [1524, 45] width 6 height 9
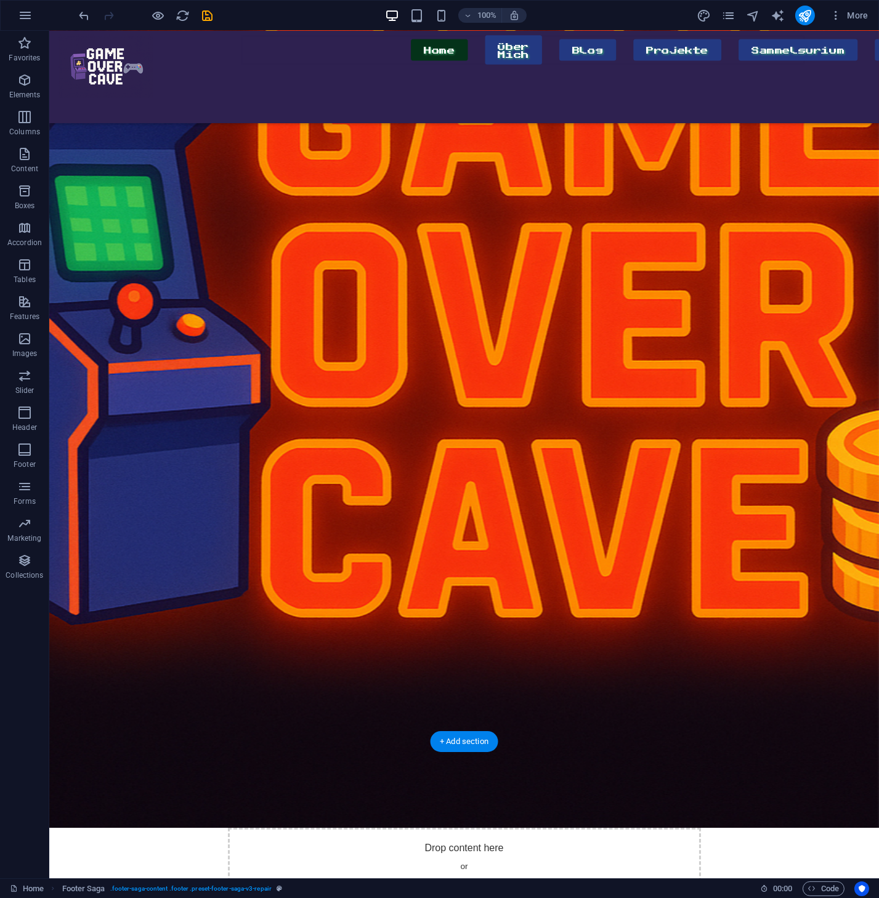
scroll to position [0, 0]
